Goal: Information Seeking & Learning: Learn about a topic

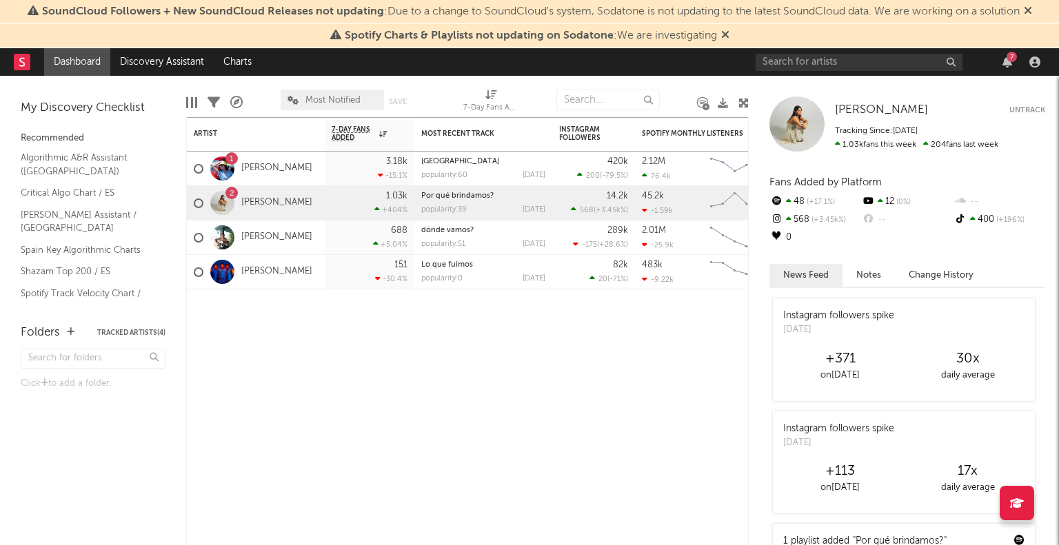
click at [293, 172] on link "[PERSON_NAME]" at bounding box center [276, 169] width 71 height 12
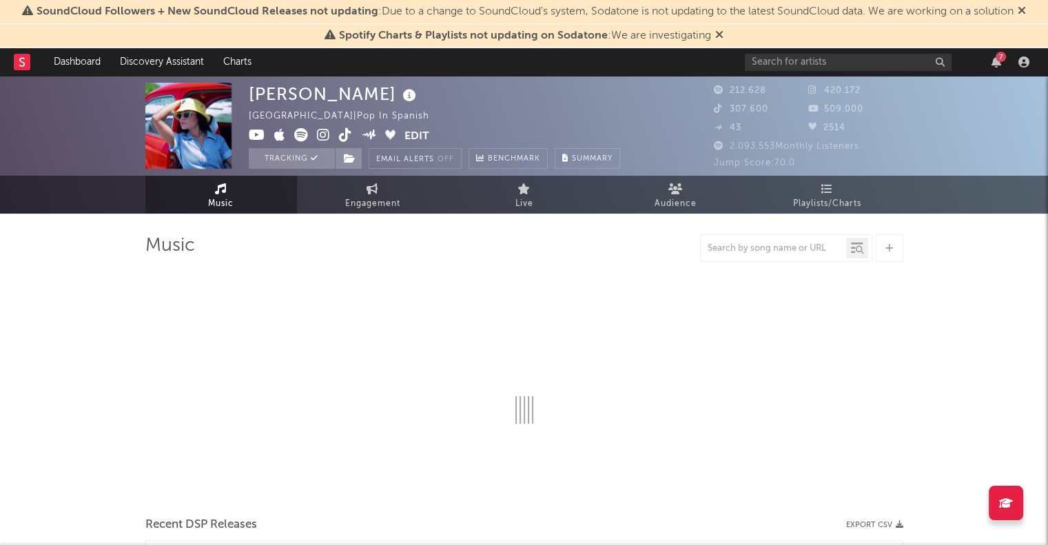
select select "6m"
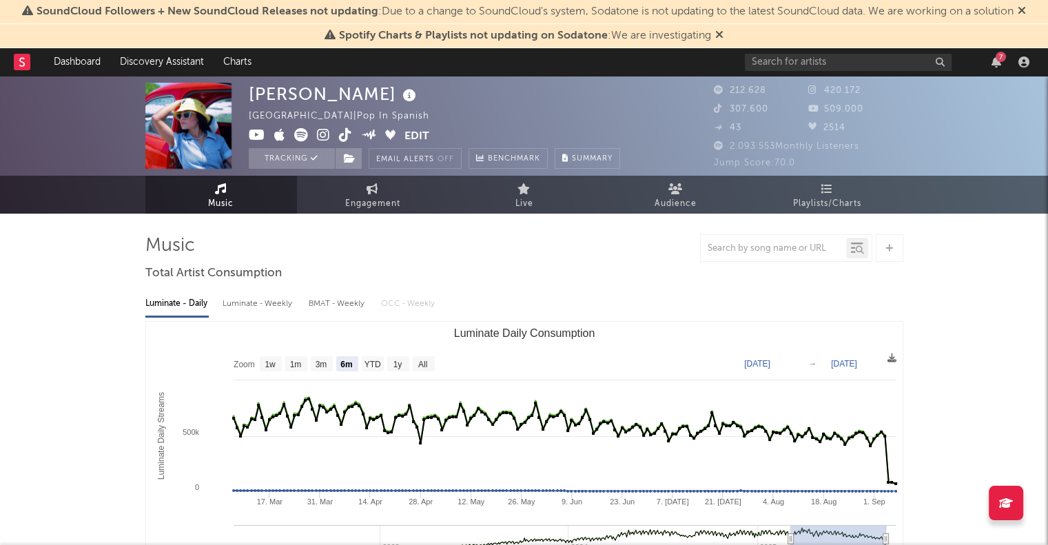
click at [370, 201] on span "Engagement" at bounding box center [372, 204] width 55 height 17
select select "1w"
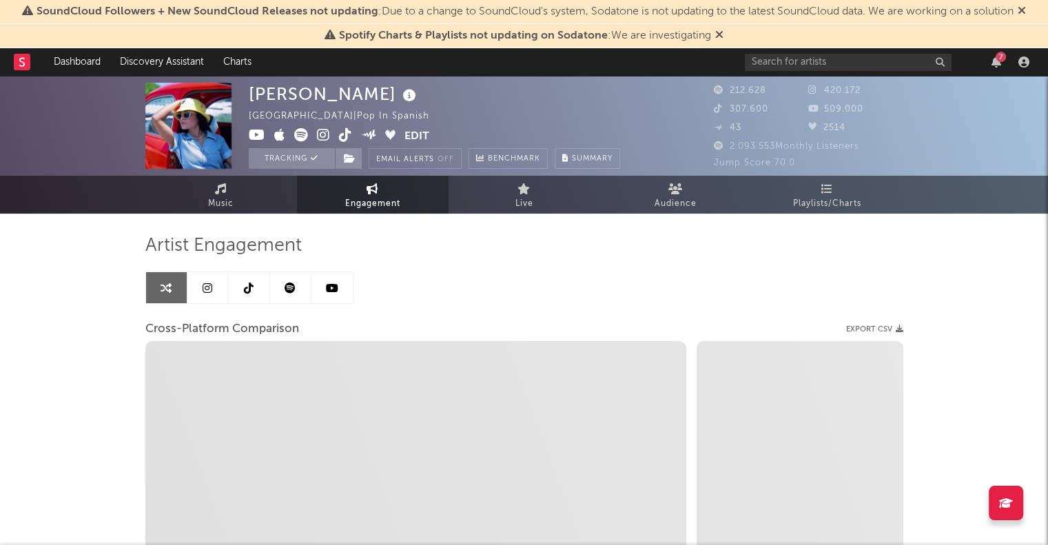
select select "1m"
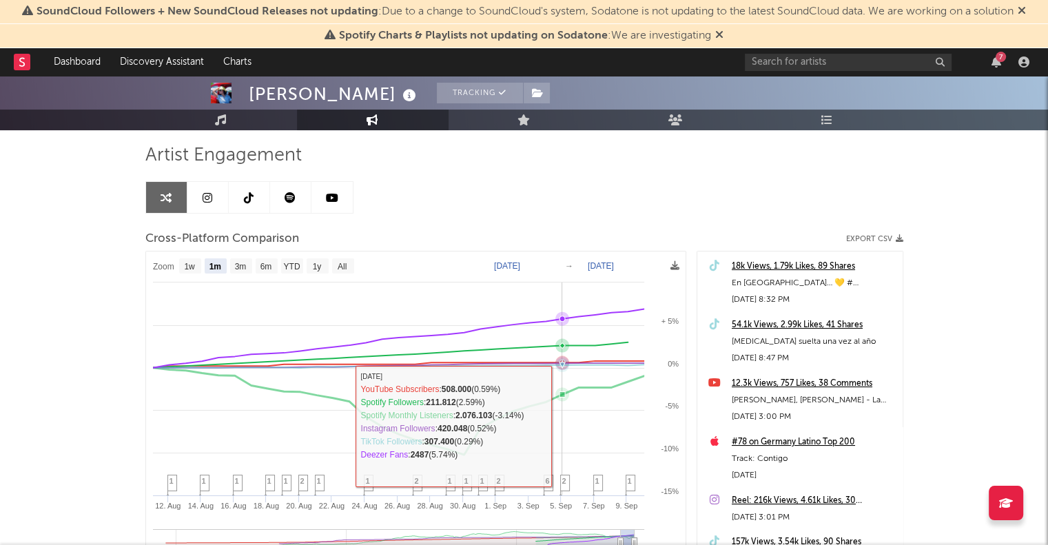
scroll to position [90, 0]
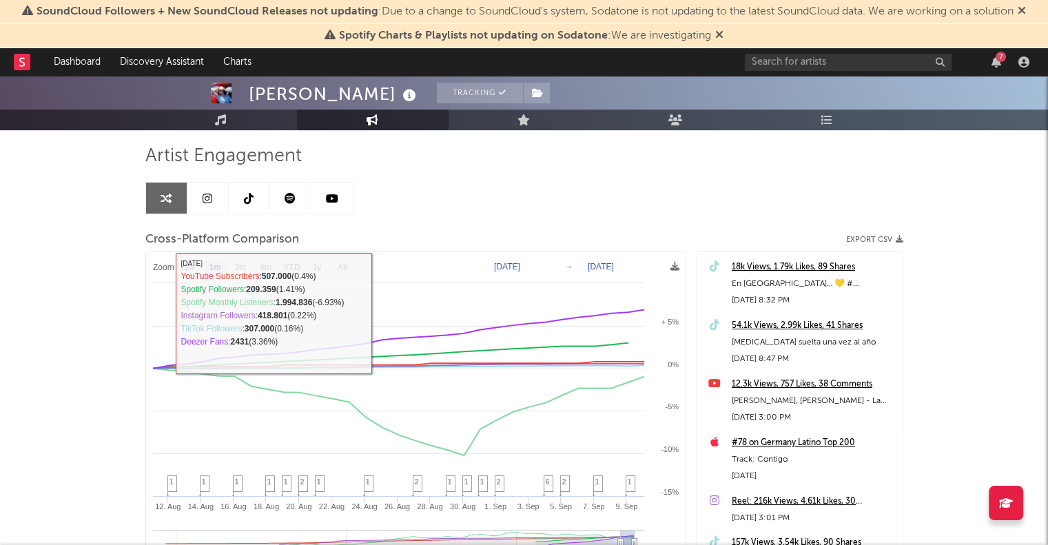
click at [258, 198] on link at bounding box center [249, 198] width 41 height 31
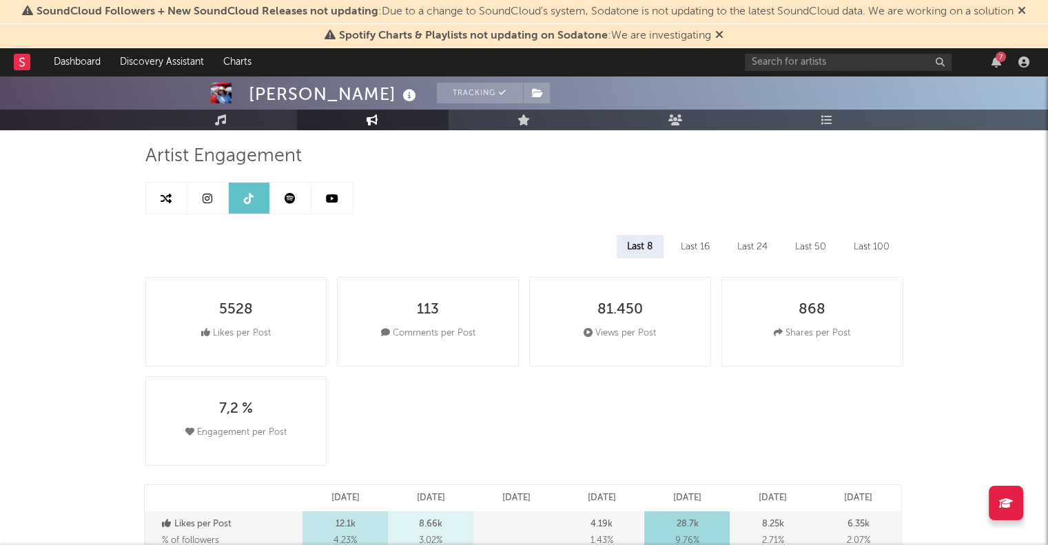
select select "6m"
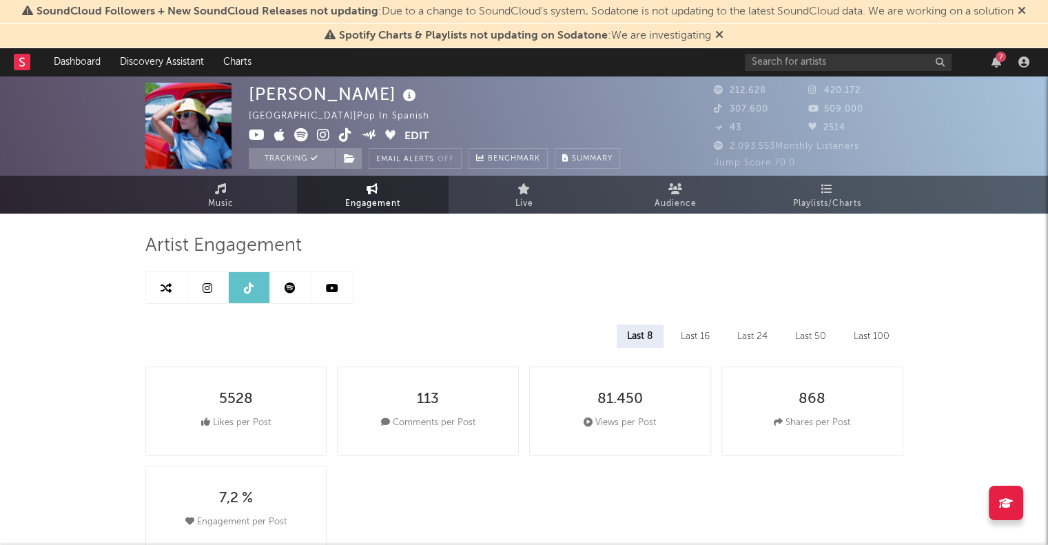
click at [170, 283] on icon at bounding box center [166, 288] width 11 height 11
select select "1m"
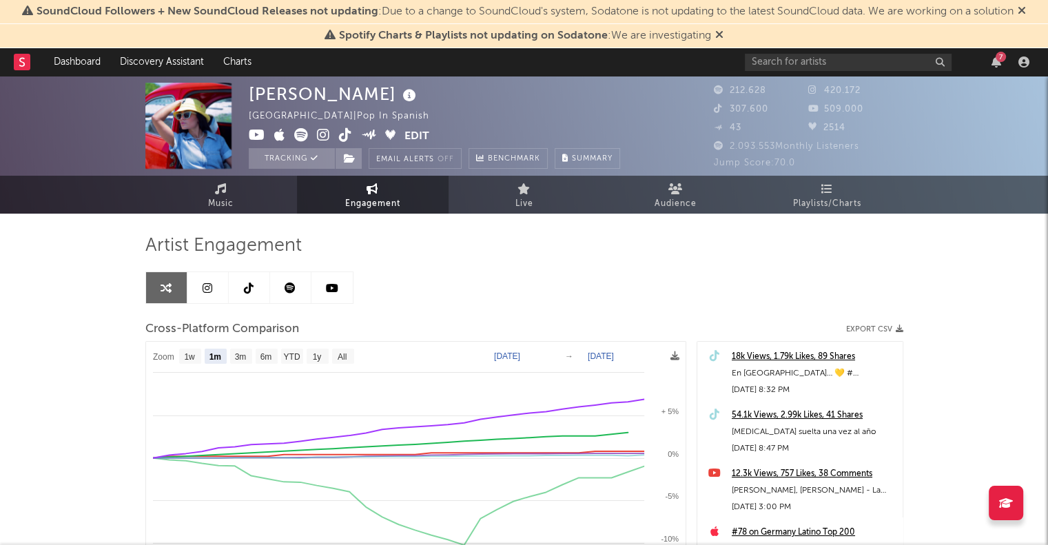
click at [808, 190] on link "Playlists/Charts" at bounding box center [828, 195] width 152 height 38
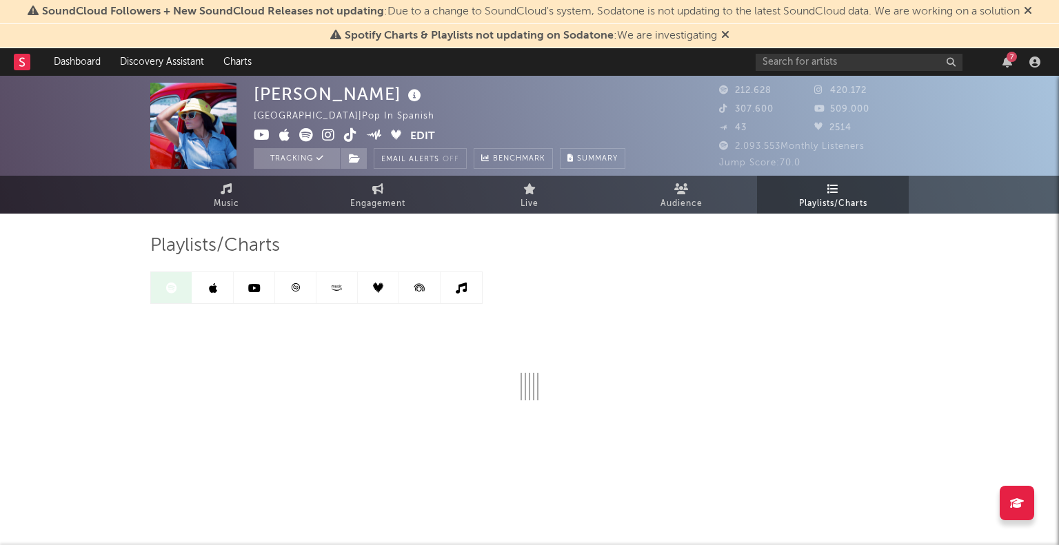
click at [864, 274] on div "Playlists/Charts" at bounding box center [529, 317] width 758 height 166
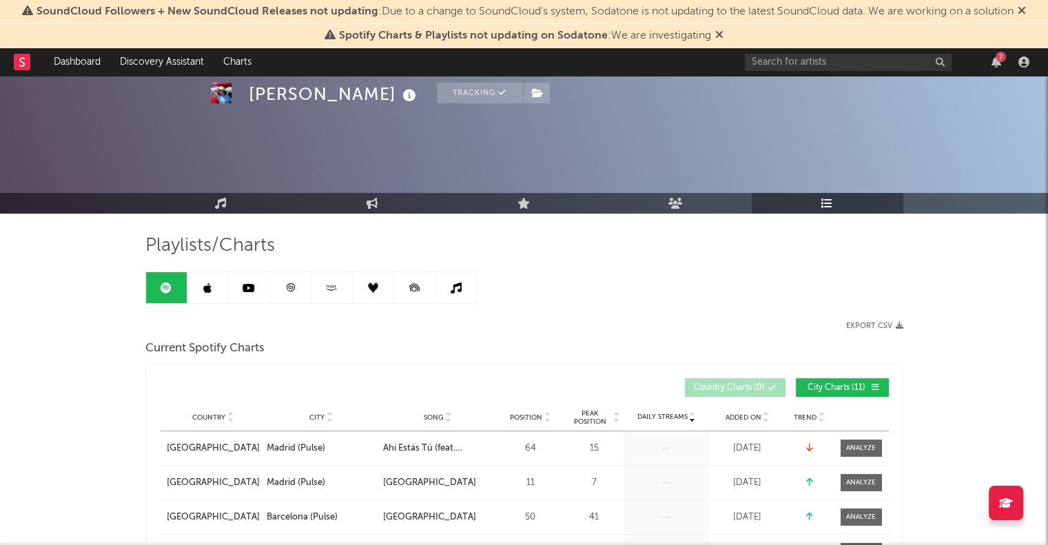
scroll to position [171, 0]
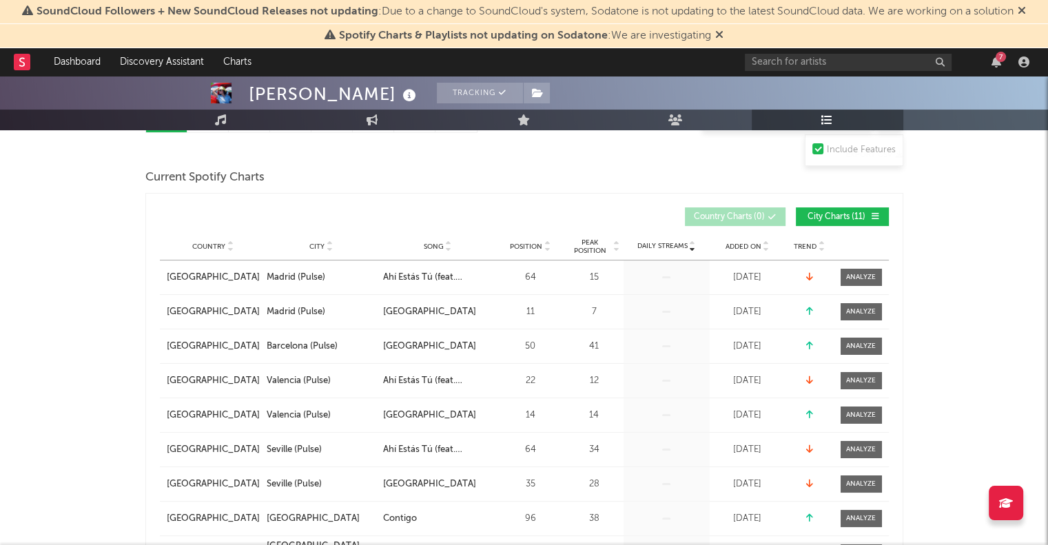
click at [852, 312] on div at bounding box center [861, 312] width 30 height 10
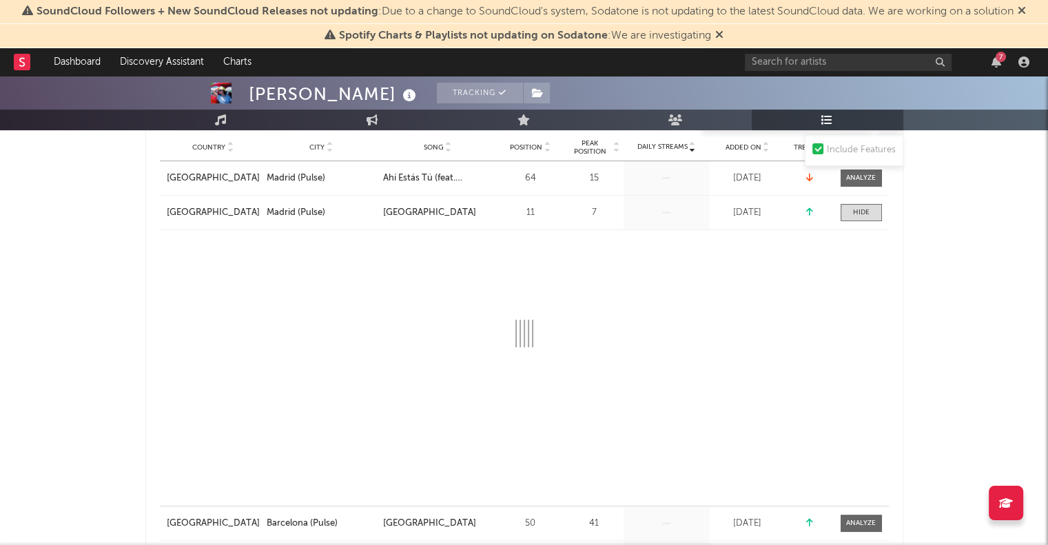
scroll to position [295, 0]
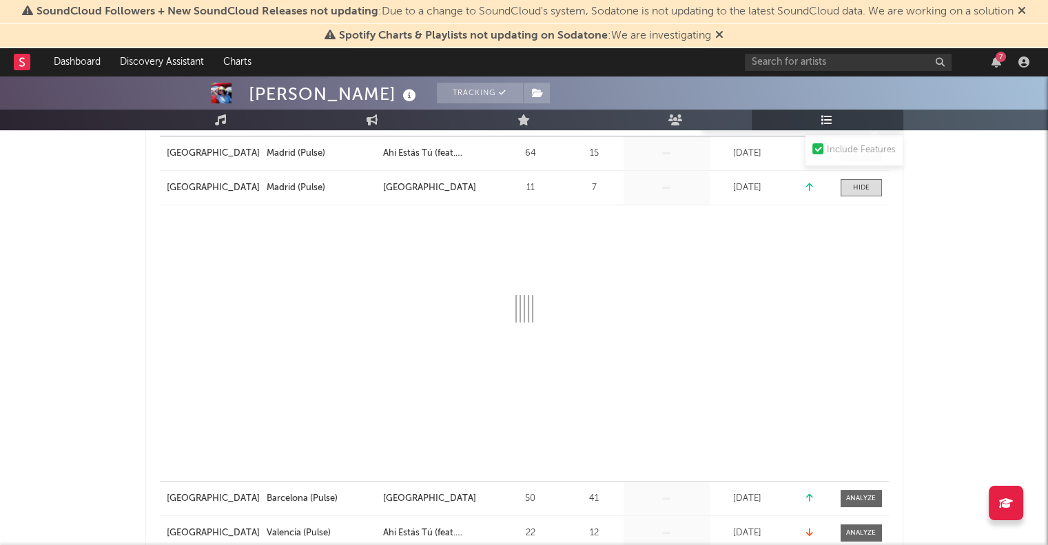
select select "1w"
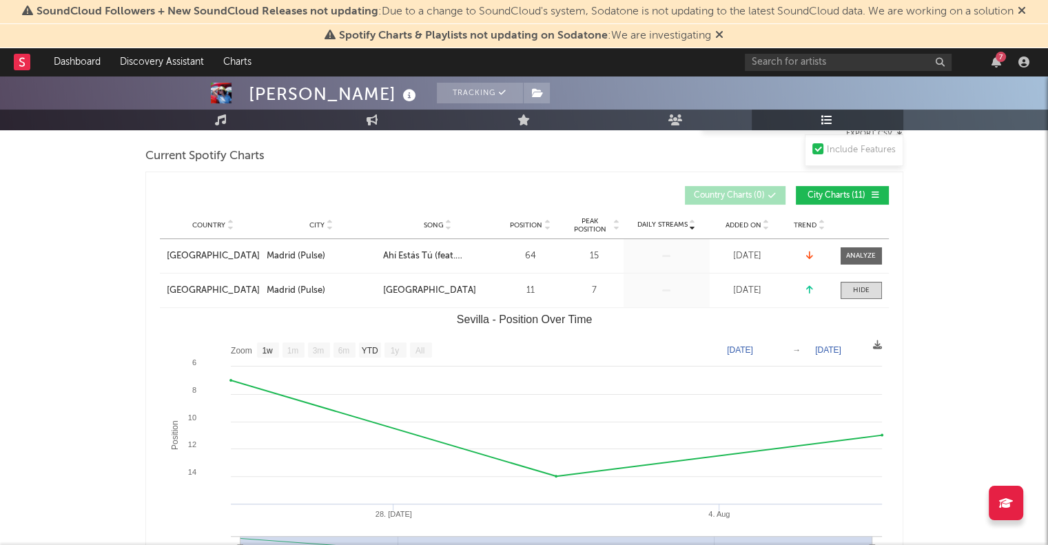
scroll to position [565, 0]
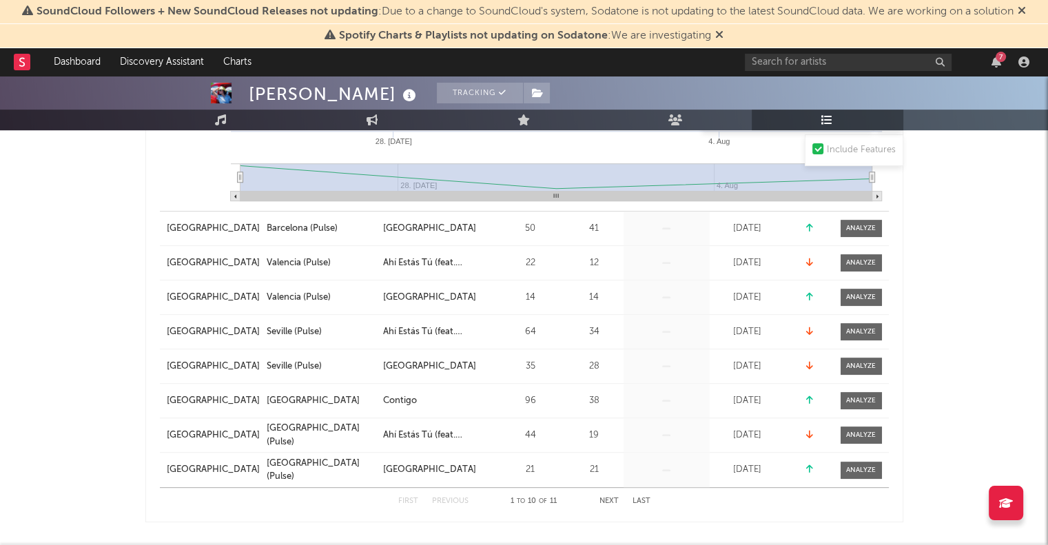
click at [504, 300] on div "14" at bounding box center [531, 298] width 62 height 14
click at [851, 294] on div at bounding box center [861, 297] width 30 height 10
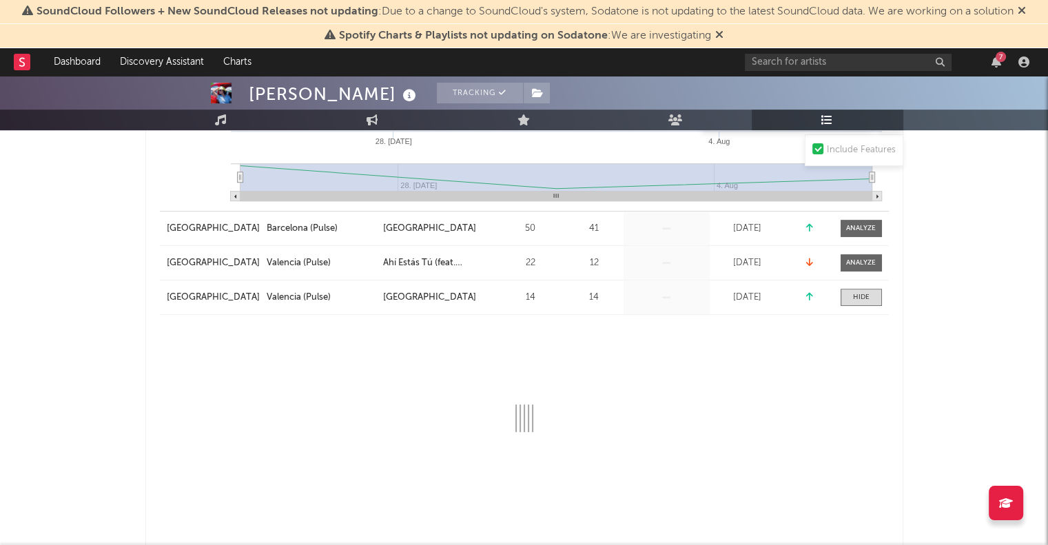
select select "1w"
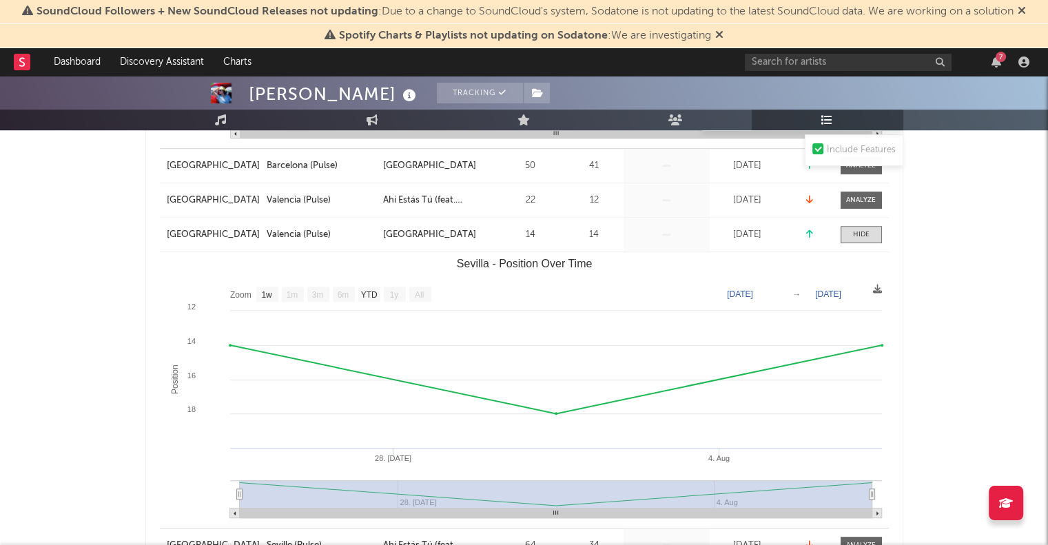
scroll to position [630, 0]
